Goal: Entertainment & Leisure: Browse casually

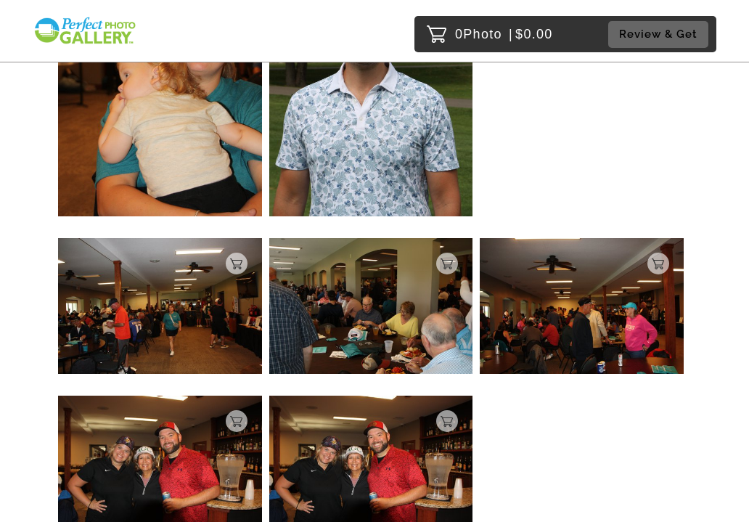
scroll to position [1481, 0]
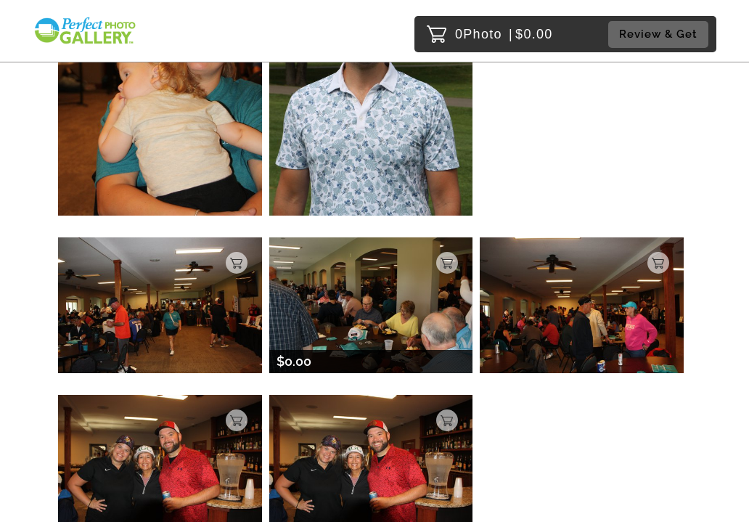
click at [360, 320] on img at bounding box center [371, 305] width 204 height 136
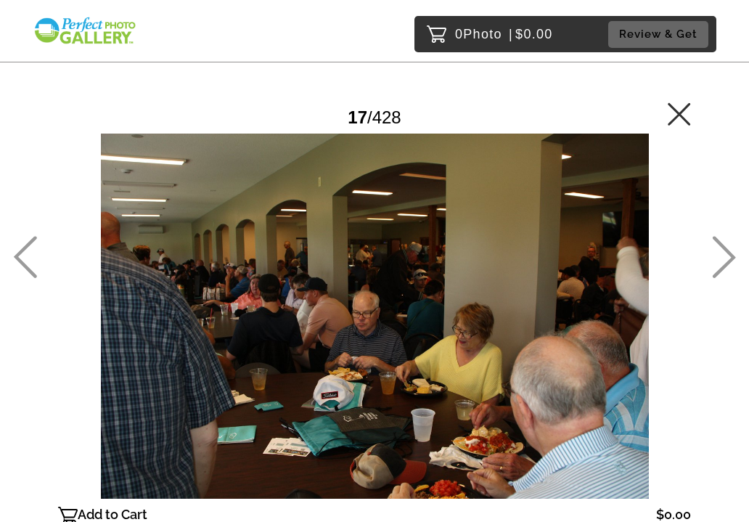
click at [679, 106] on icon at bounding box center [679, 113] width 23 height 23
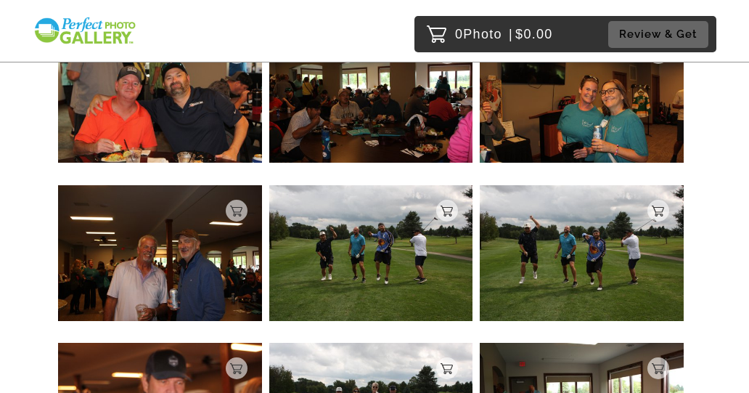
scroll to position [3742, 0]
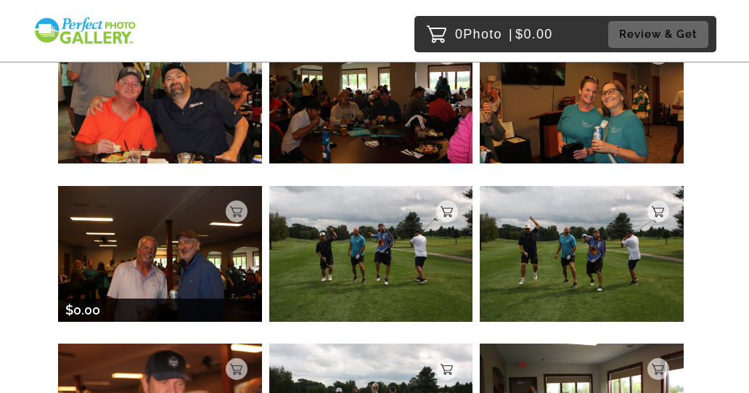
click at [184, 272] on img at bounding box center [160, 254] width 204 height 136
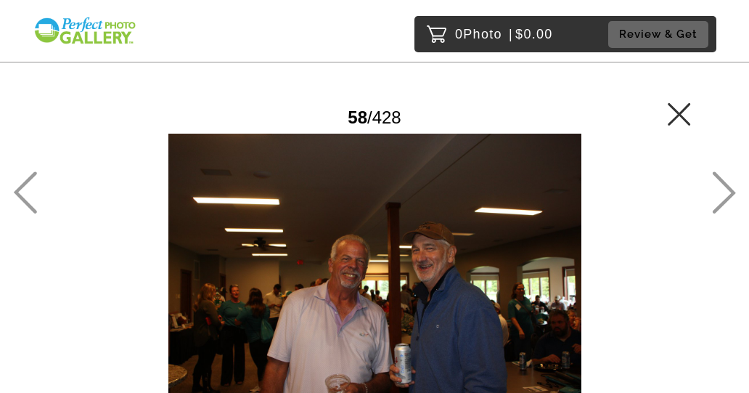
click at [679, 110] on icon at bounding box center [679, 113] width 23 height 23
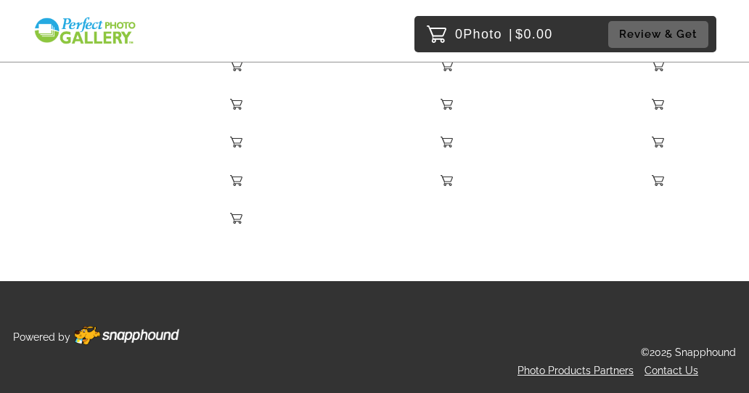
scroll to position [8964, 0]
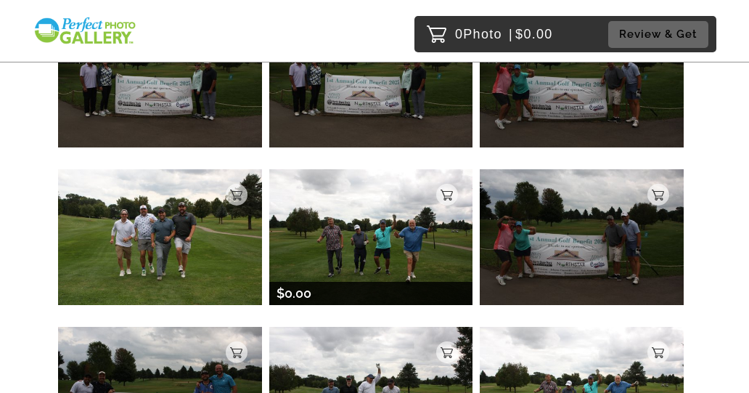
click at [388, 233] on img at bounding box center [371, 237] width 204 height 136
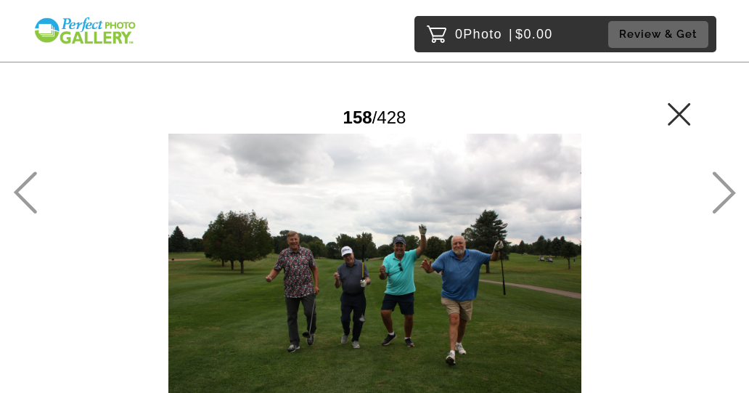
click at [530, 92] on div "Password Checker bypassed 158 / 428 Add to Cart $0.00 Gallery $0.00 Add" at bounding box center [374, 261] width 633 height 340
click at [208, 305] on div at bounding box center [374, 271] width 633 height 275
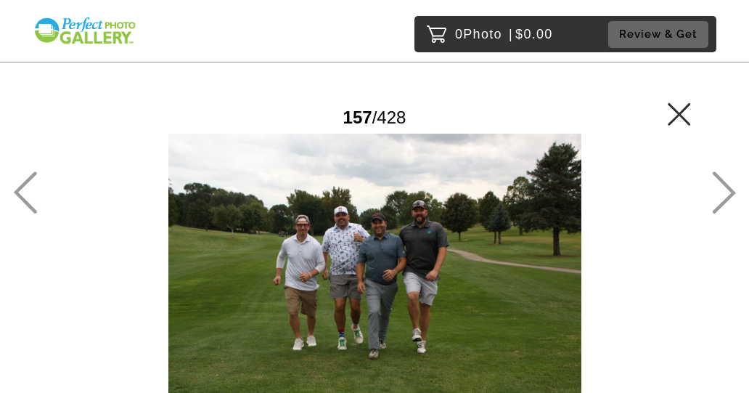
click at [690, 116] on icon at bounding box center [679, 113] width 23 height 23
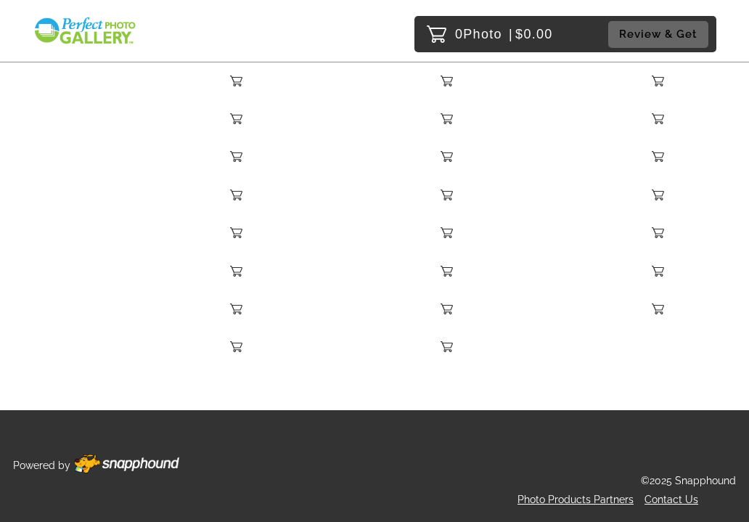
scroll to position [22422, 0]
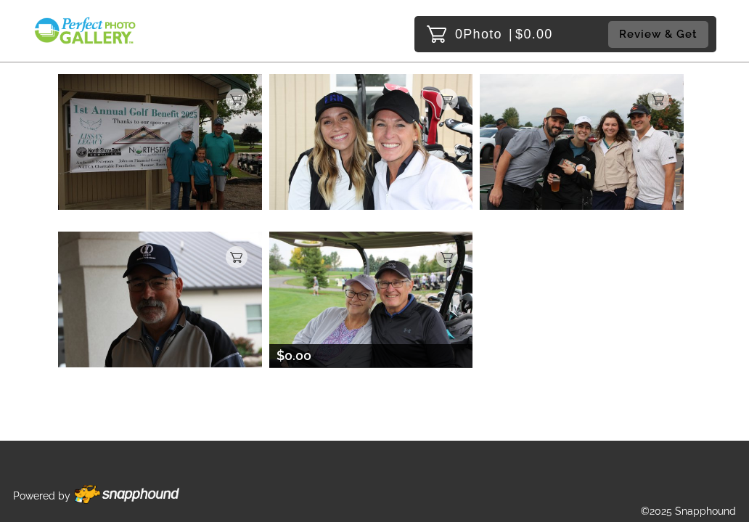
click at [383, 274] on img at bounding box center [371, 300] width 204 height 136
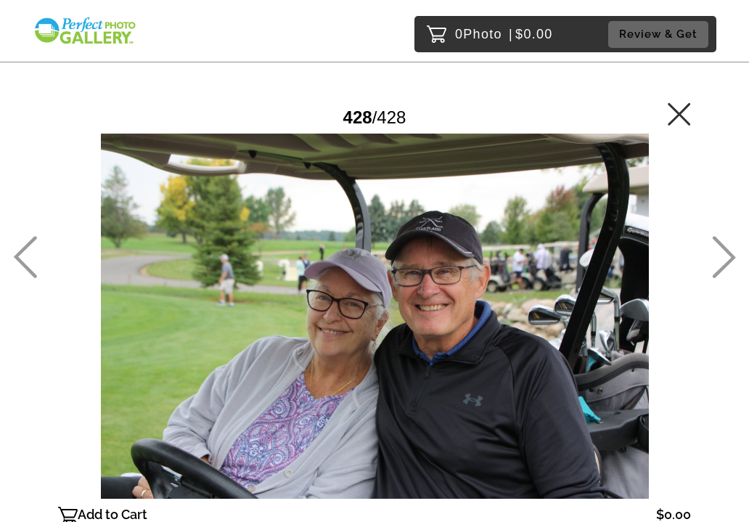
click at [680, 112] on icon at bounding box center [679, 113] width 23 height 23
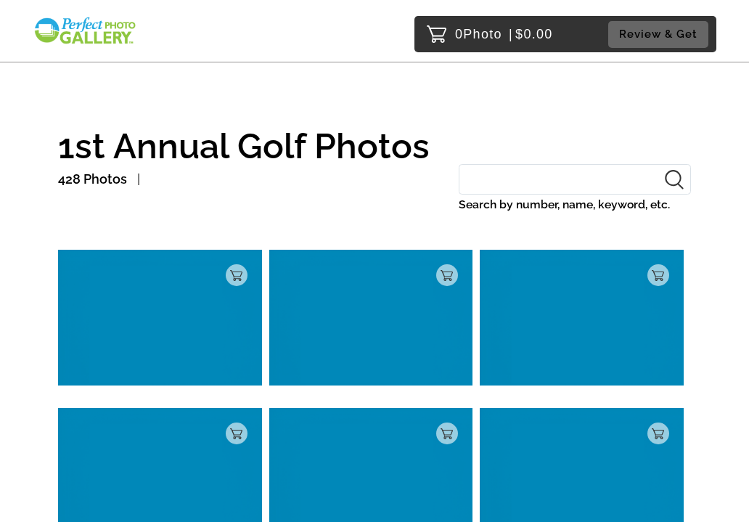
scroll to position [22422, 0]
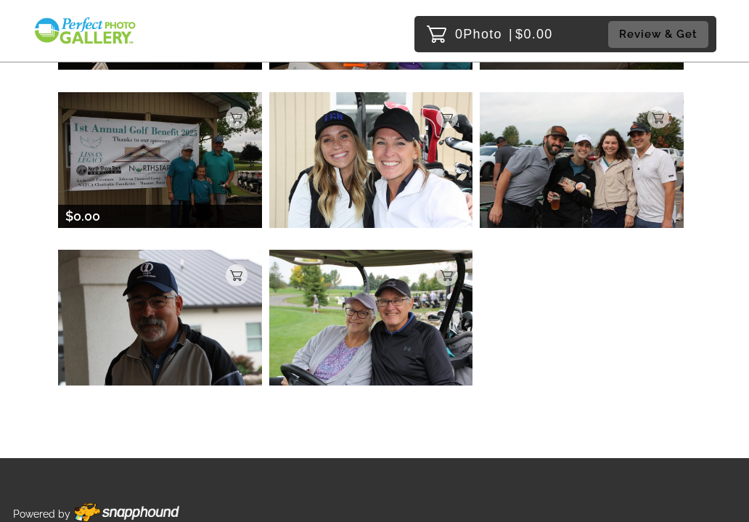
click at [214, 121] on img at bounding box center [160, 160] width 204 height 136
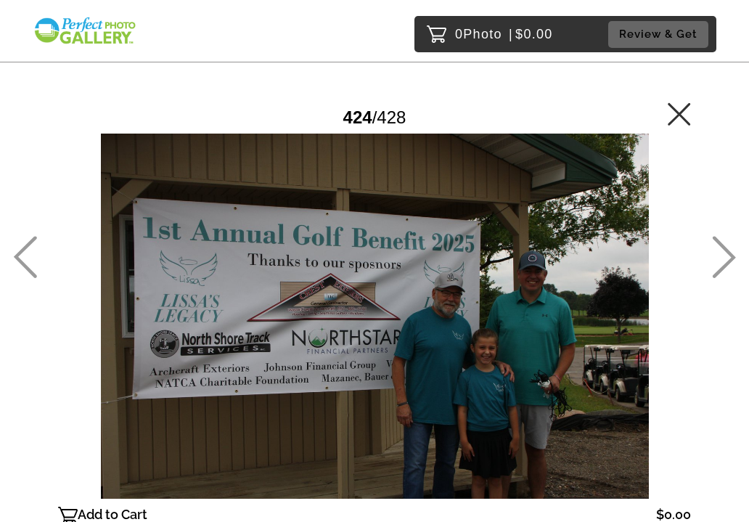
click at [686, 108] on icon at bounding box center [679, 113] width 23 height 23
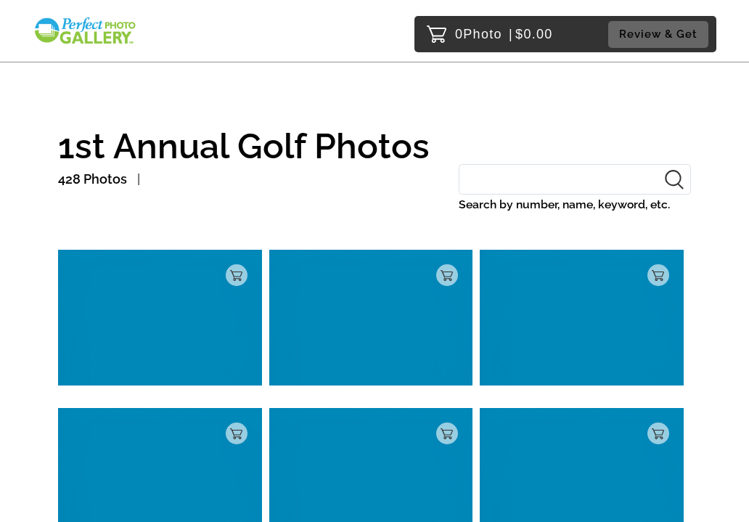
scroll to position [22264, 0]
